Goal: Find specific page/section: Find specific page/section

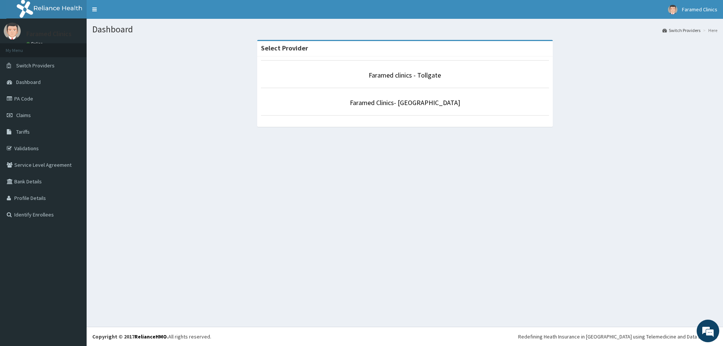
click at [418, 64] on li "Faramed clinics - Tollgate" at bounding box center [405, 74] width 288 height 28
click at [405, 76] on link "Faramed clinics - Tollgate" at bounding box center [405, 75] width 72 height 9
click at [401, 76] on link "Faramed clinics - Tollgate" at bounding box center [405, 75] width 72 height 9
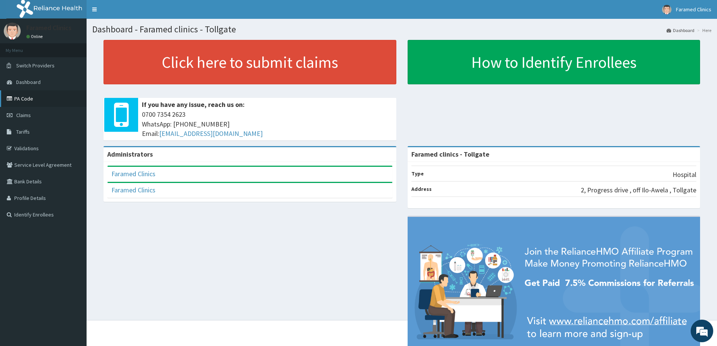
click at [26, 98] on link "PA Code" at bounding box center [43, 98] width 87 height 17
